Goal: Navigation & Orientation: Find specific page/section

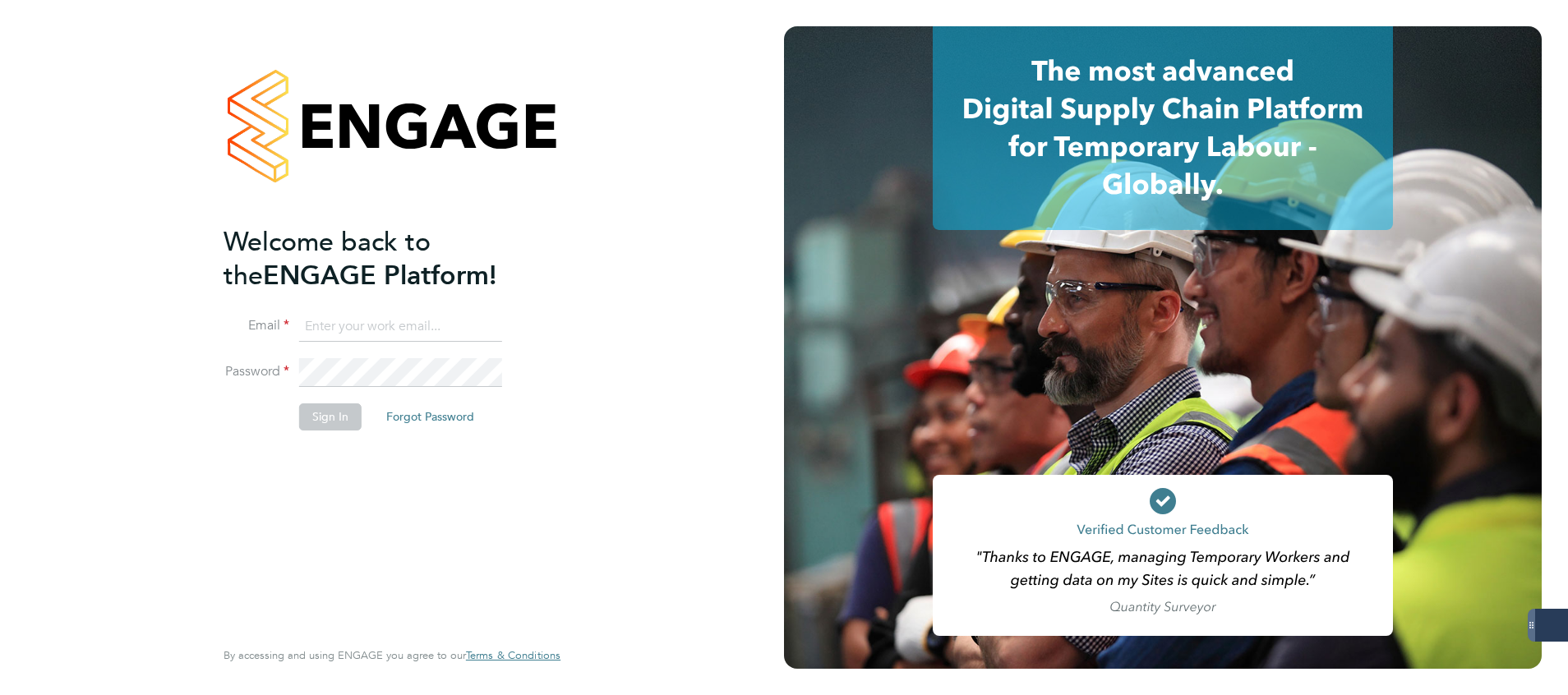
type input "[PERSON_NAME][EMAIL_ADDRESS][PERSON_NAME][DOMAIN_NAME]"
click at [318, 419] on button "Sign In" at bounding box center [331, 416] width 63 height 26
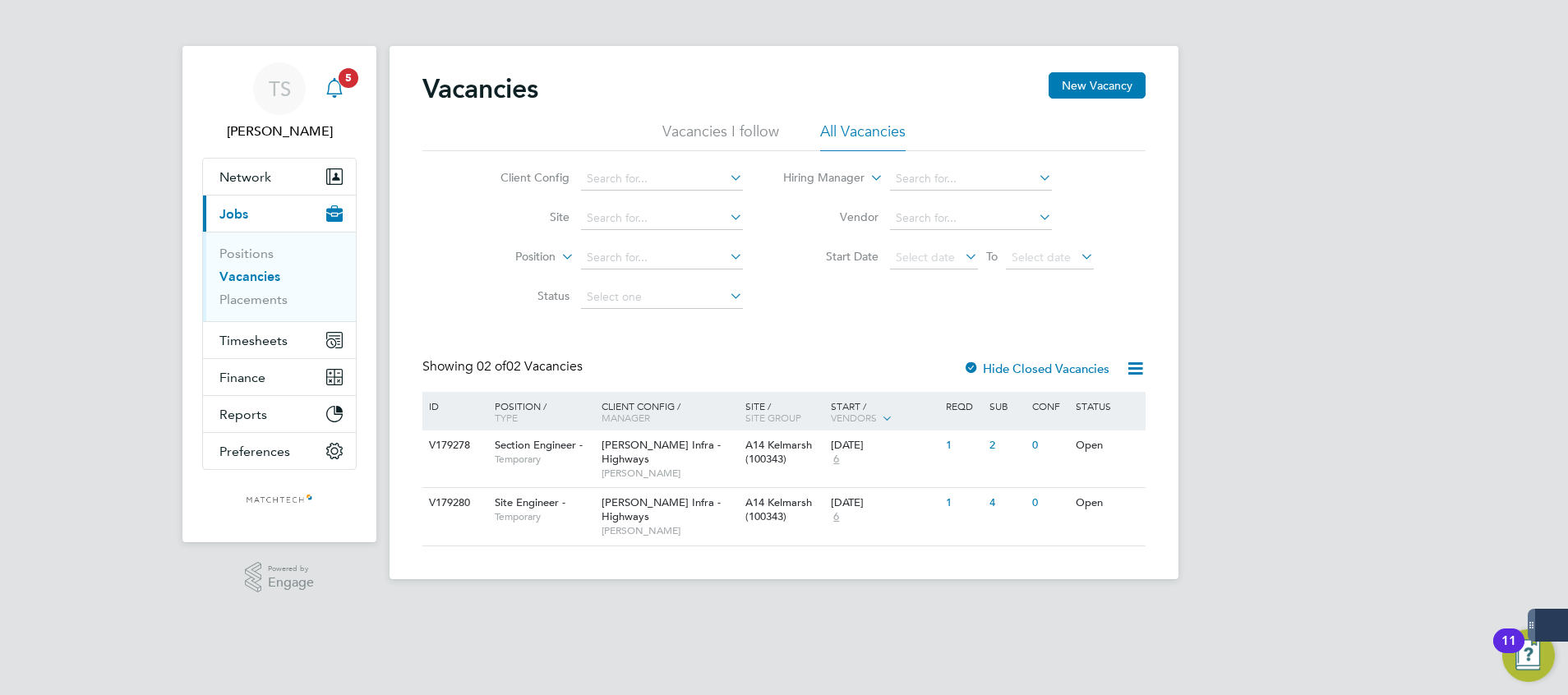
click at [329, 79] on icon "Main navigation" at bounding box center [334, 87] width 19 height 19
